Goal: Information Seeking & Learning: Learn about a topic

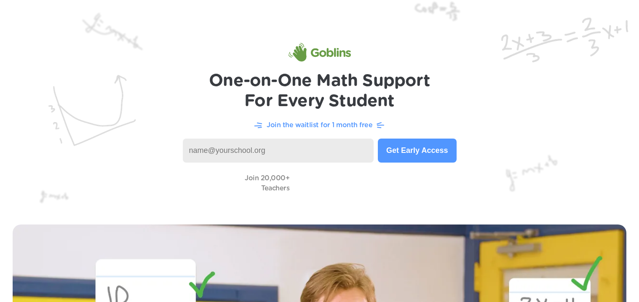
click at [319, 154] on input at bounding box center [278, 151] width 191 height 24
click at [435, 154] on button "Get Early Access" at bounding box center [417, 151] width 78 height 24
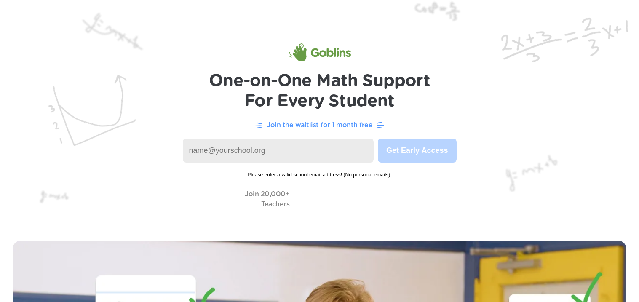
click at [612, 147] on img at bounding box center [319, 114] width 639 height 228
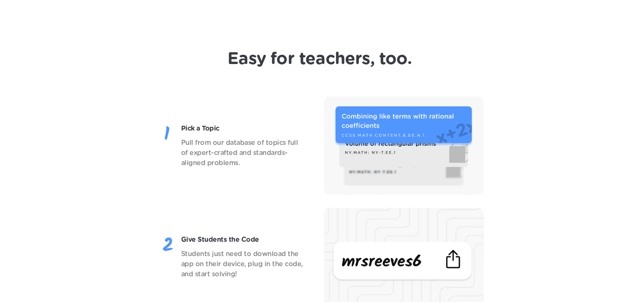
scroll to position [1003, 0]
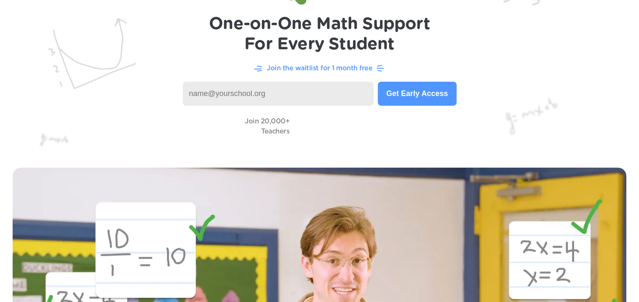
scroll to position [0, 0]
